Goal: Navigation & Orientation: Find specific page/section

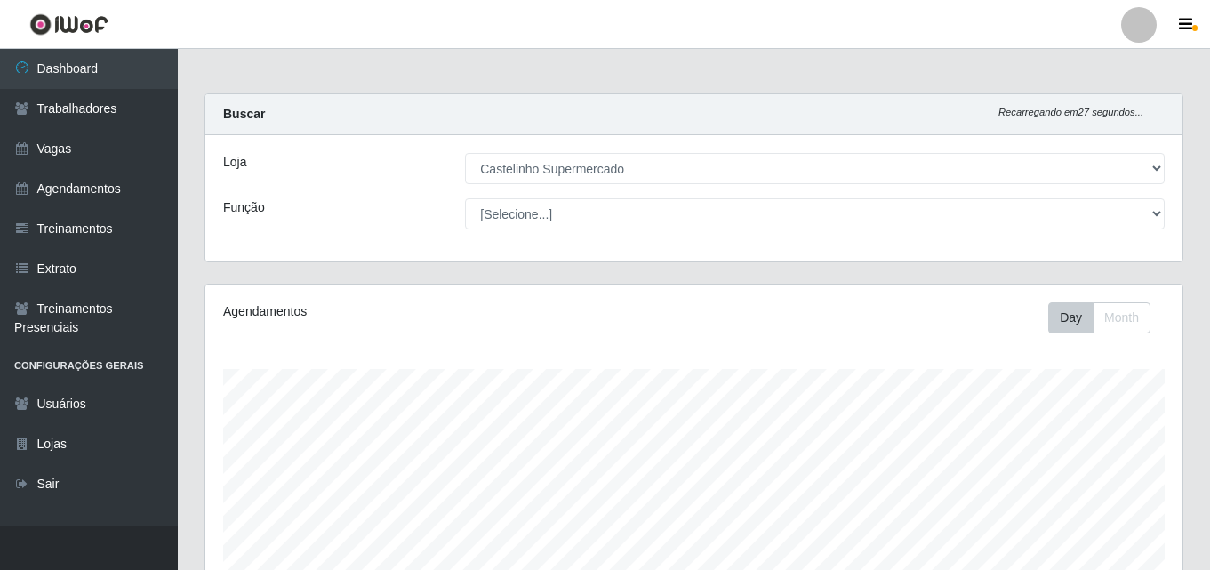
select select "377"
click at [586, 167] on select "[Selecione...] Castelinho Supermercado" at bounding box center [815, 168] width 700 height 31
click at [465, 153] on select "[Selecione...] Castelinho Supermercado" at bounding box center [815, 168] width 700 height 31
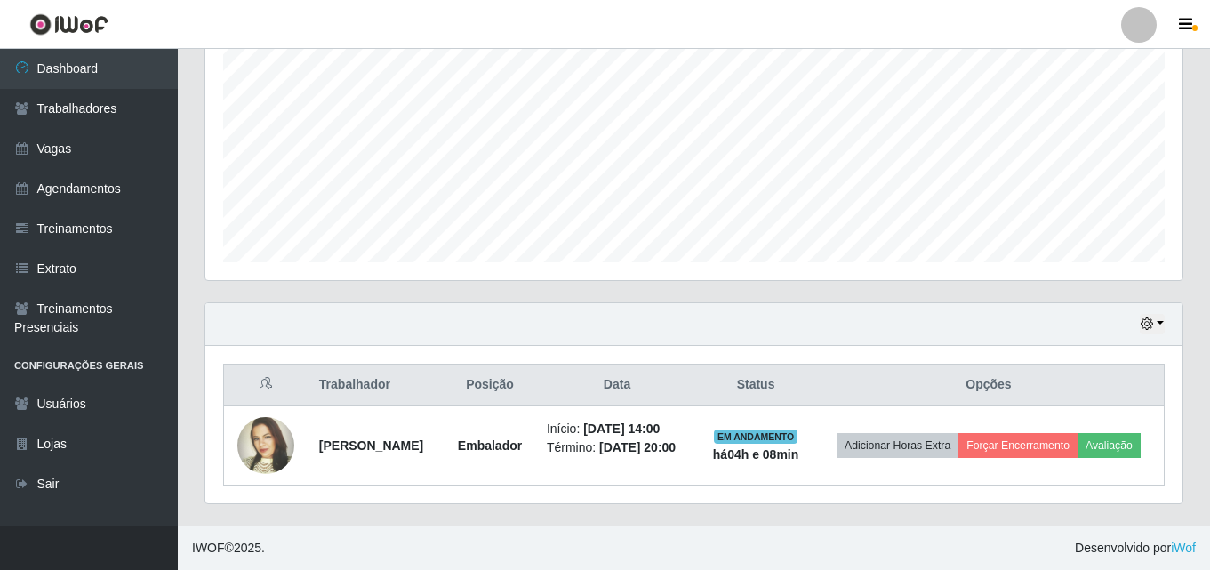
scroll to position [387, 0]
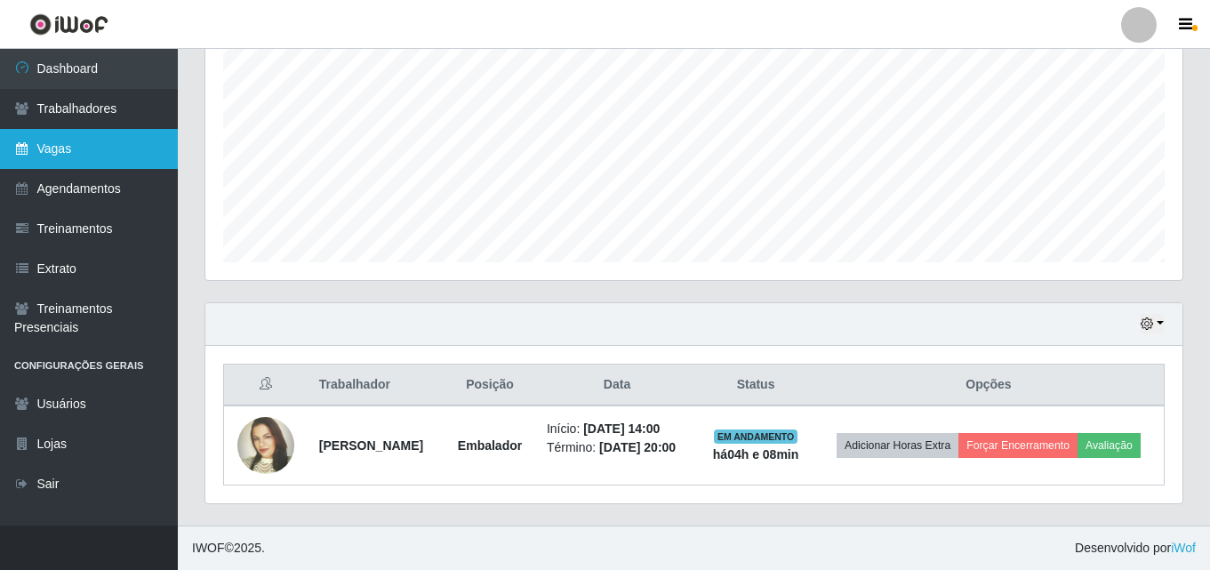
click at [52, 147] on link "Vagas" at bounding box center [89, 149] width 178 height 40
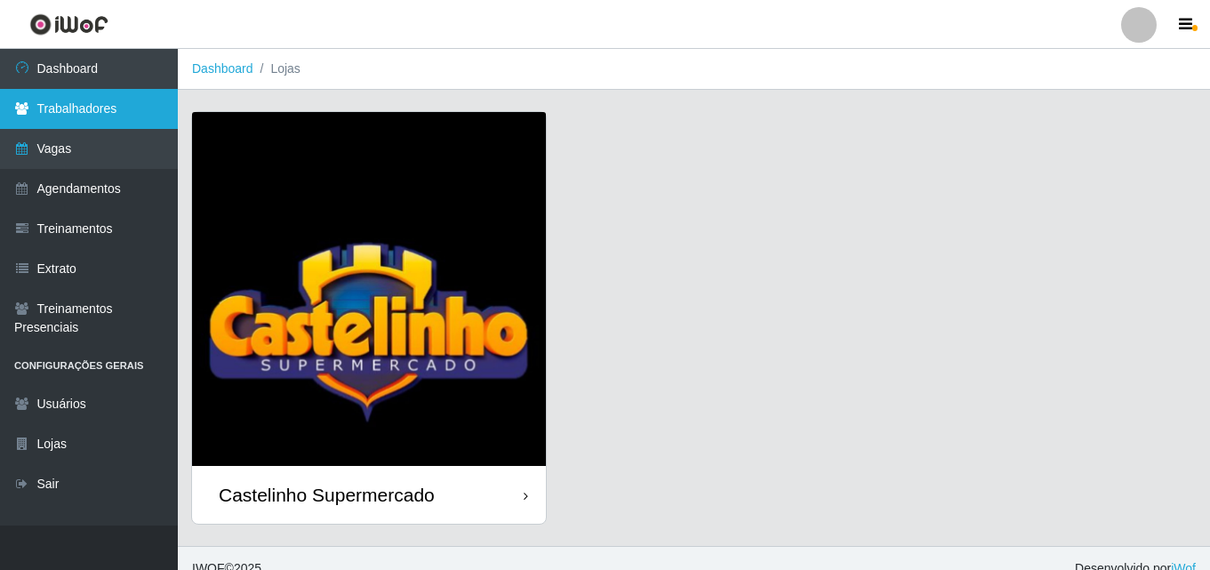
click at [108, 108] on link "Trabalhadores" at bounding box center [89, 109] width 178 height 40
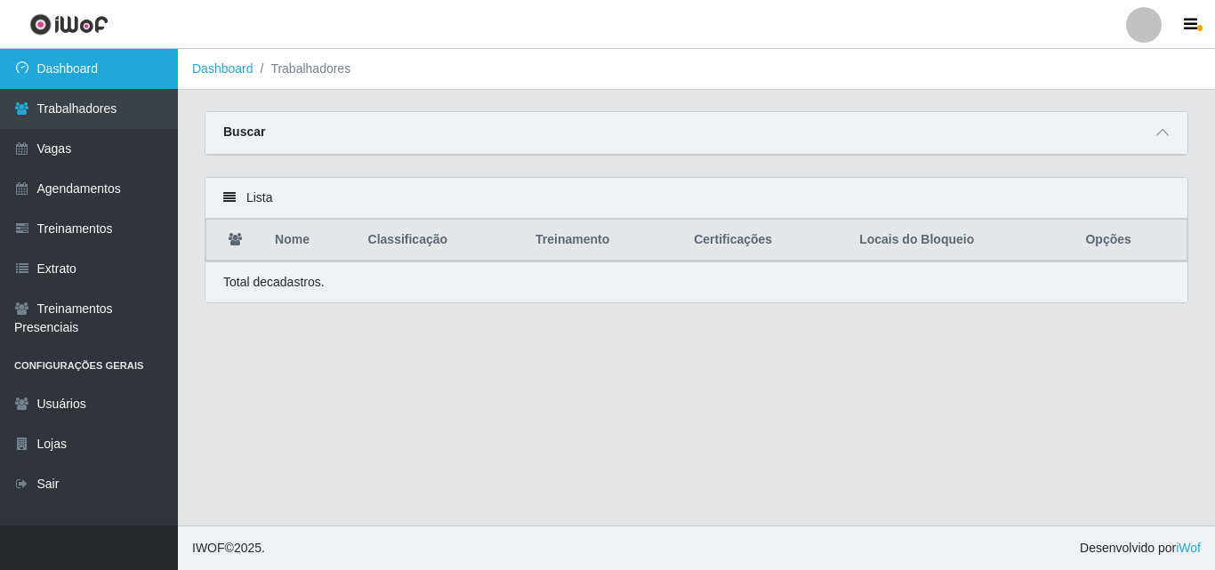
click at [106, 66] on link "Dashboard" at bounding box center [89, 69] width 178 height 40
